Goal: Navigation & Orientation: Find specific page/section

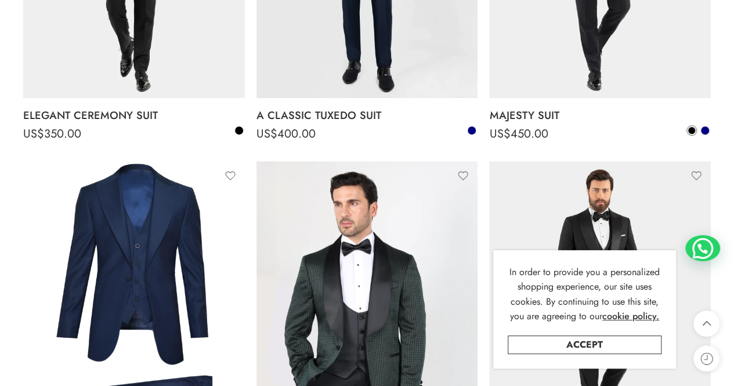
scroll to position [1866, 0]
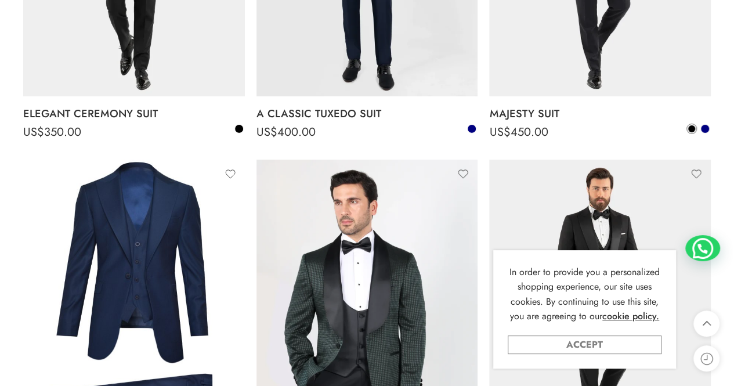
click at [583, 342] on link "Accept" at bounding box center [585, 344] width 154 height 19
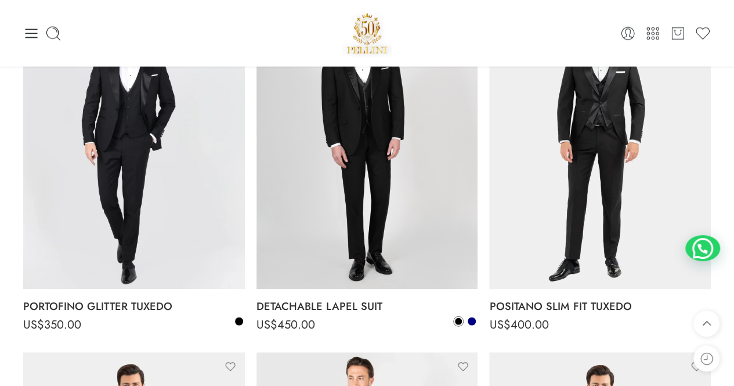
scroll to position [1138, 0]
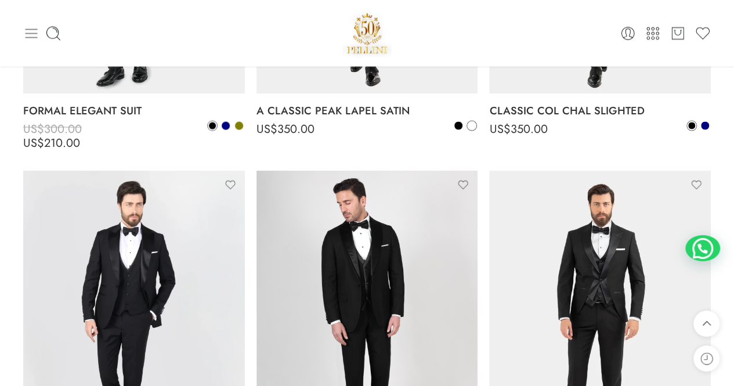
click at [30, 34] on icon at bounding box center [31, 34] width 16 height 16
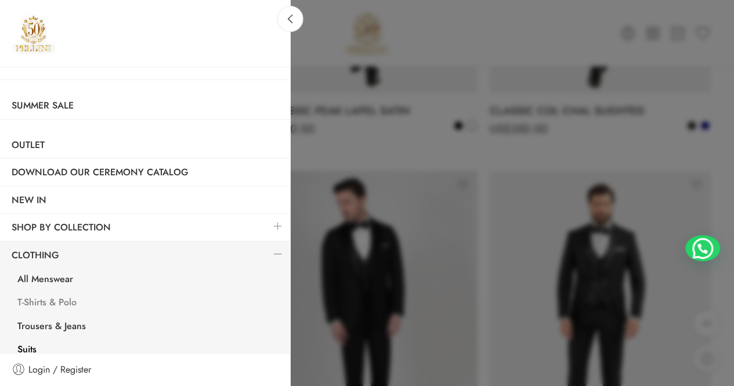
click at [66, 301] on link "T-Shirts & Polo" at bounding box center [148, 304] width 284 height 24
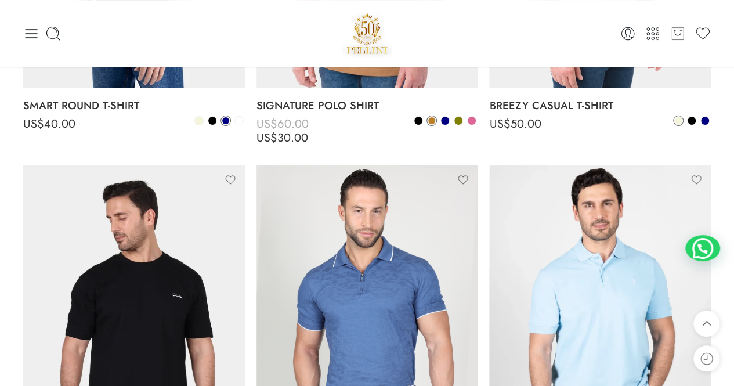
scroll to position [2198, 0]
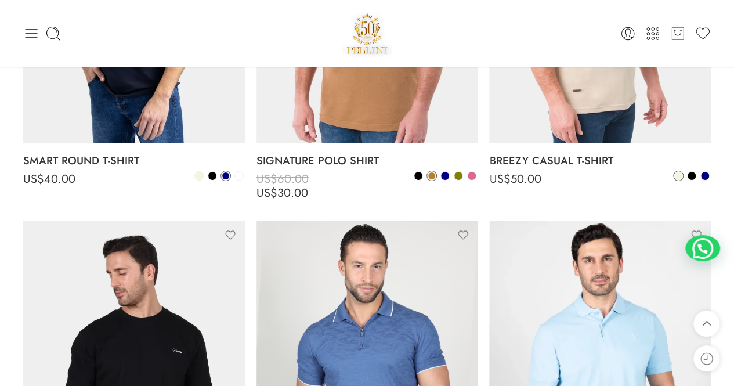
click at [19, 33] on div "0 Cart 0 Wishlist Search here" at bounding box center [366, 33] width 699 height 67
click at [32, 30] on icon at bounding box center [31, 34] width 16 height 16
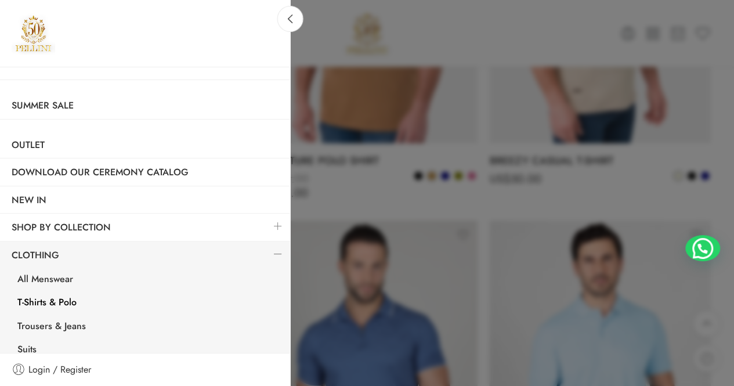
scroll to position [227, 0]
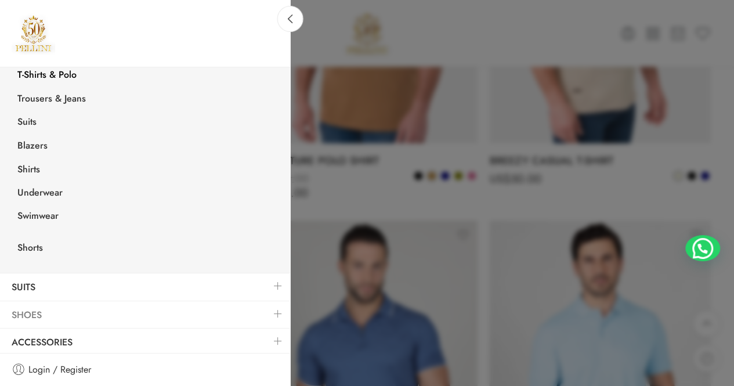
click at [35, 311] on link "Shoes" at bounding box center [145, 315] width 290 height 27
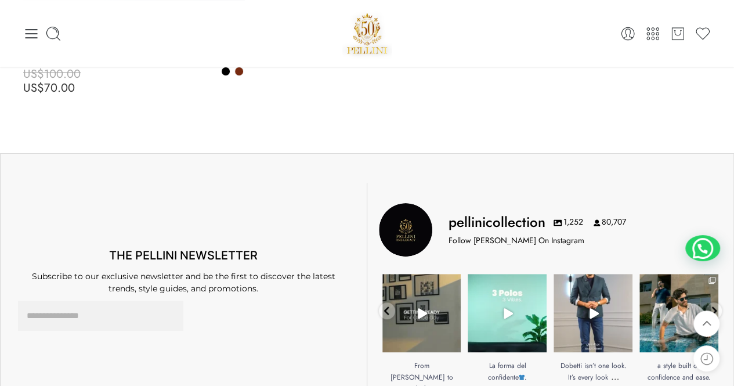
scroll to position [4520, 0]
